Goal: Find specific page/section: Find specific page/section

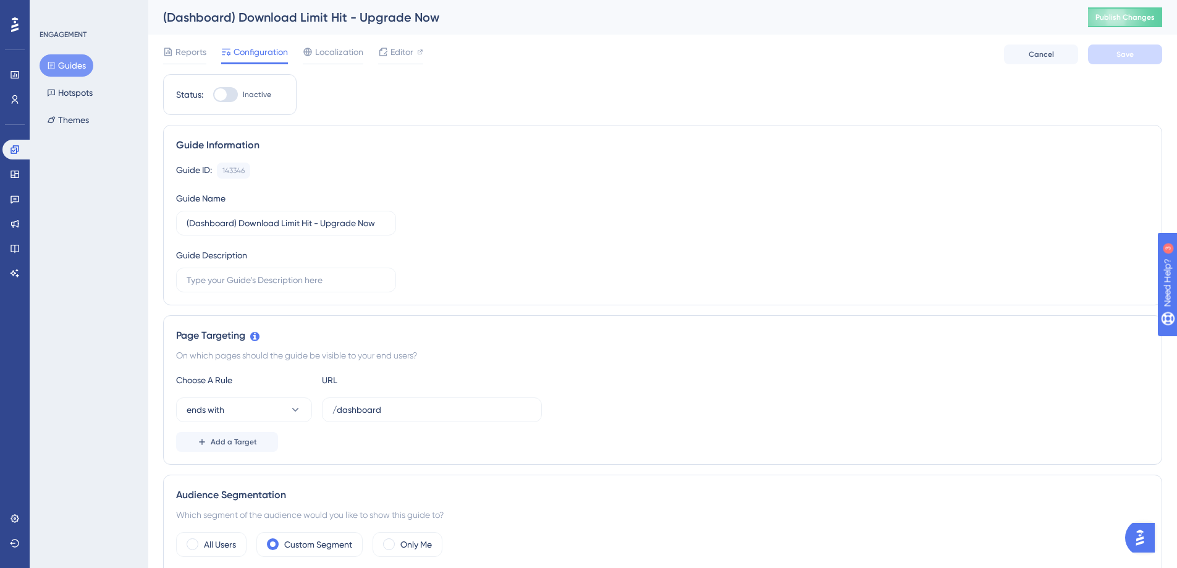
click at [12, 149] on icon at bounding box center [15, 150] width 10 height 10
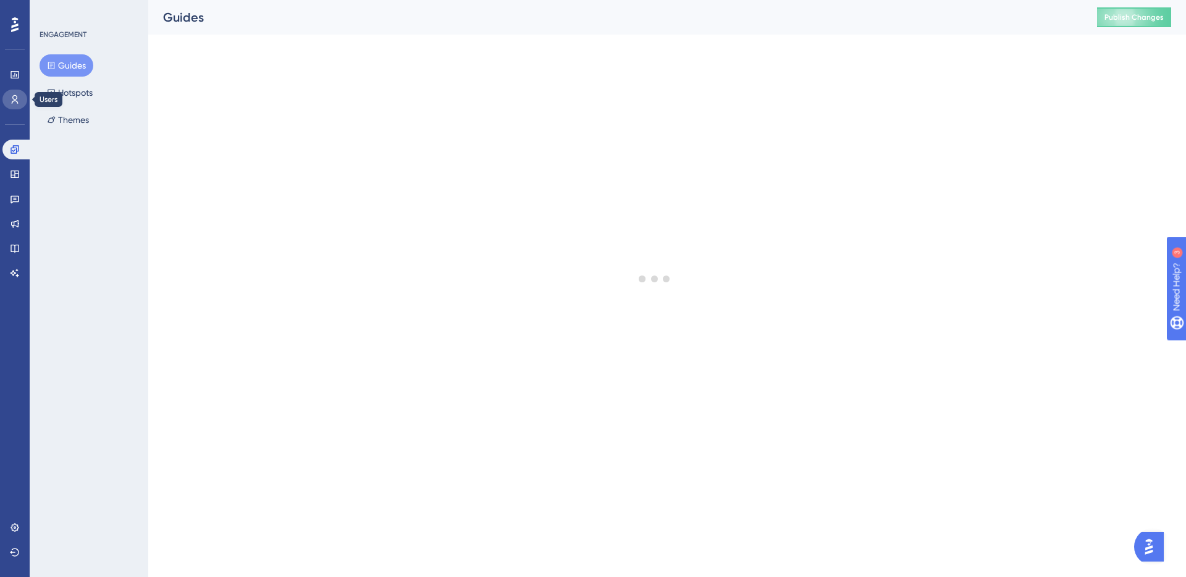
click at [17, 95] on icon at bounding box center [15, 100] width 10 height 10
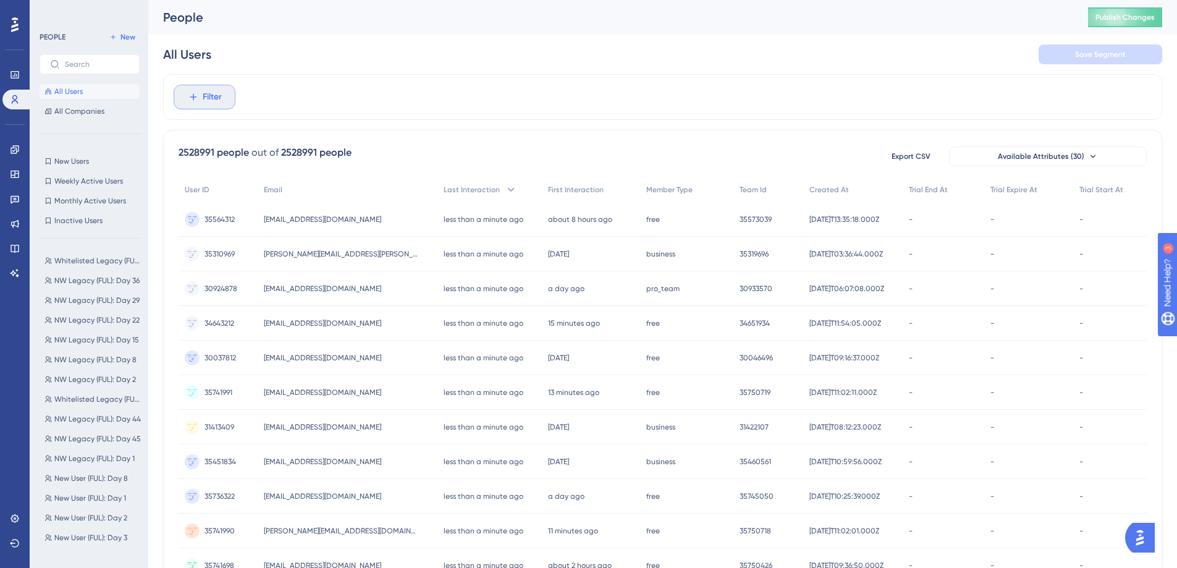
click at [214, 93] on span "Filter" at bounding box center [212, 97] width 19 height 15
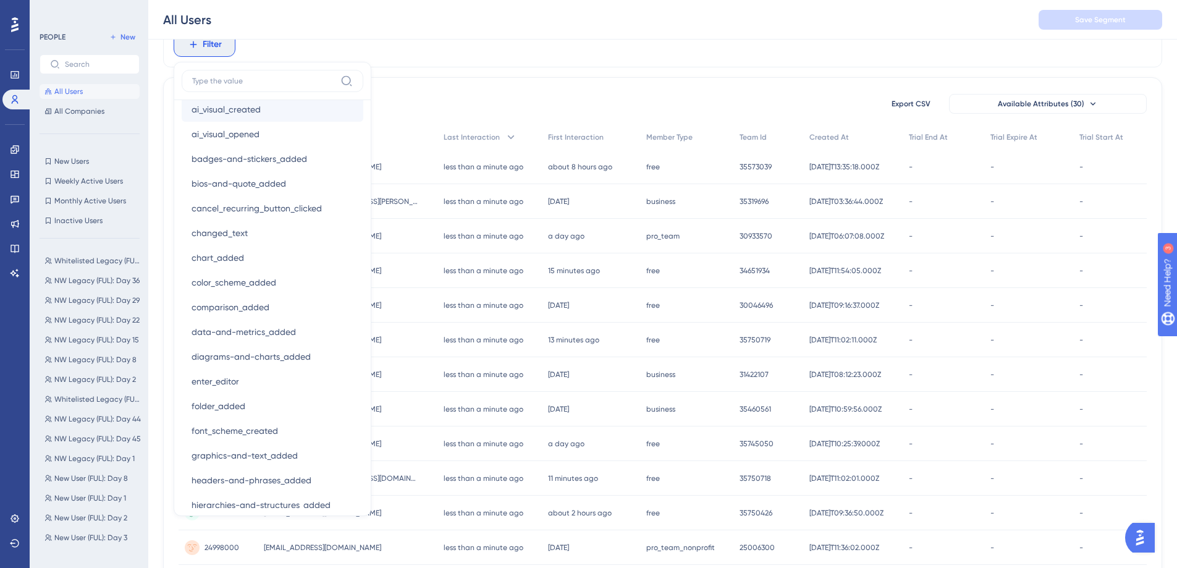
scroll to position [1089, 0]
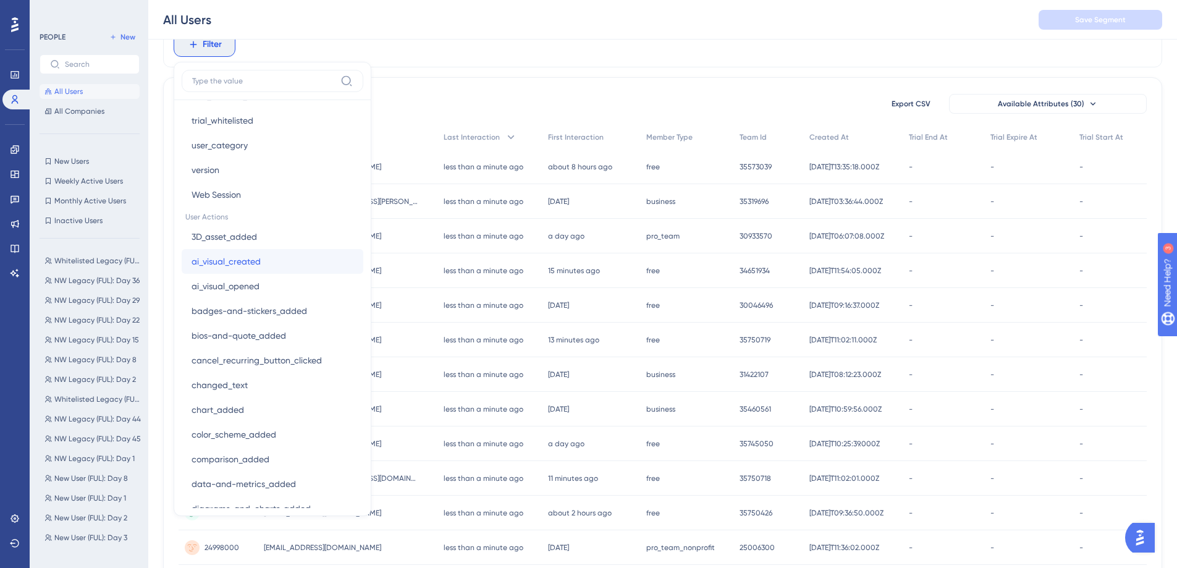
click at [272, 251] on button "ai_visual_created ai_visual_created" at bounding box center [273, 261] width 182 height 25
